Goal: Information Seeking & Learning: Learn about a topic

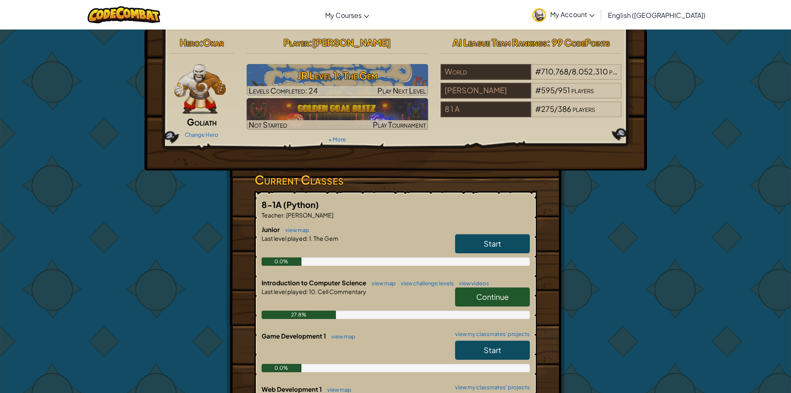
click at [489, 294] on span "Continue" at bounding box center [492, 297] width 32 height 10
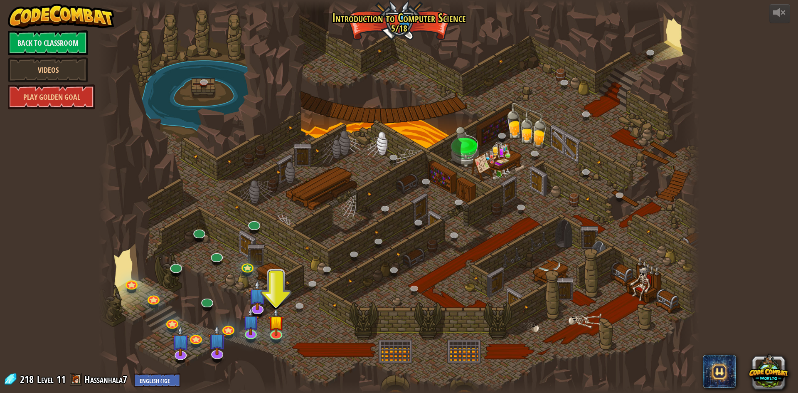
click at [584, 257] on div at bounding box center [398, 196] width 601 height 393
drag, startPoint x: 699, startPoint y: 210, endPoint x: 699, endPoint y: 223, distance: 13.3
click at [701, 213] on div "powered by Back to Classroom Videos Play Golden Goal 25. Kithgard Gates (Locked…" at bounding box center [399, 196] width 798 height 393
drag, startPoint x: 297, startPoint y: 109, endPoint x: 295, endPoint y: 114, distance: 5.3
click at [295, 112] on div at bounding box center [398, 196] width 601 height 393
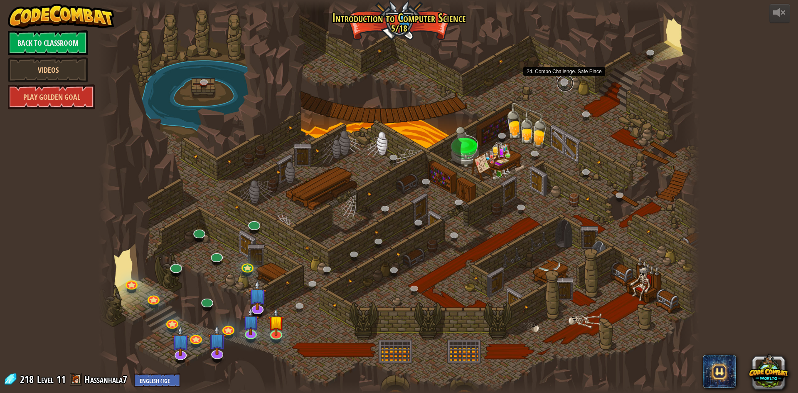
click at [571, 81] on link at bounding box center [565, 83] width 17 height 17
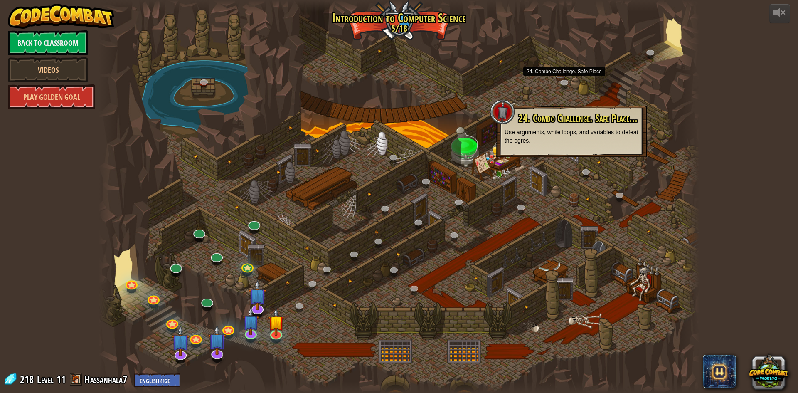
drag, startPoint x: 719, startPoint y: 187, endPoint x: 760, endPoint y: 188, distance: 40.7
click at [782, 185] on div "powered by Back to Classroom Videos Play Golden Goal 25. Kithgard Gates (Locked…" at bounding box center [399, 196] width 798 height 393
drag, startPoint x: 552, startPoint y: 120, endPoint x: 414, endPoint y: 229, distance: 176.2
click at [414, 232] on div at bounding box center [398, 196] width 601 height 393
